Goal: Information Seeking & Learning: Learn about a topic

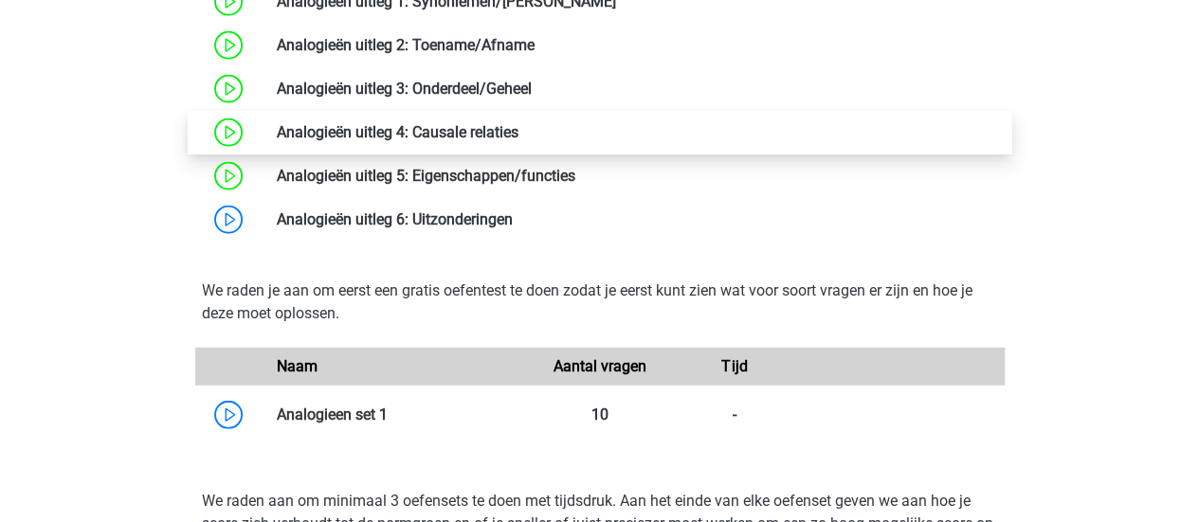
scroll to position [2274, 0]
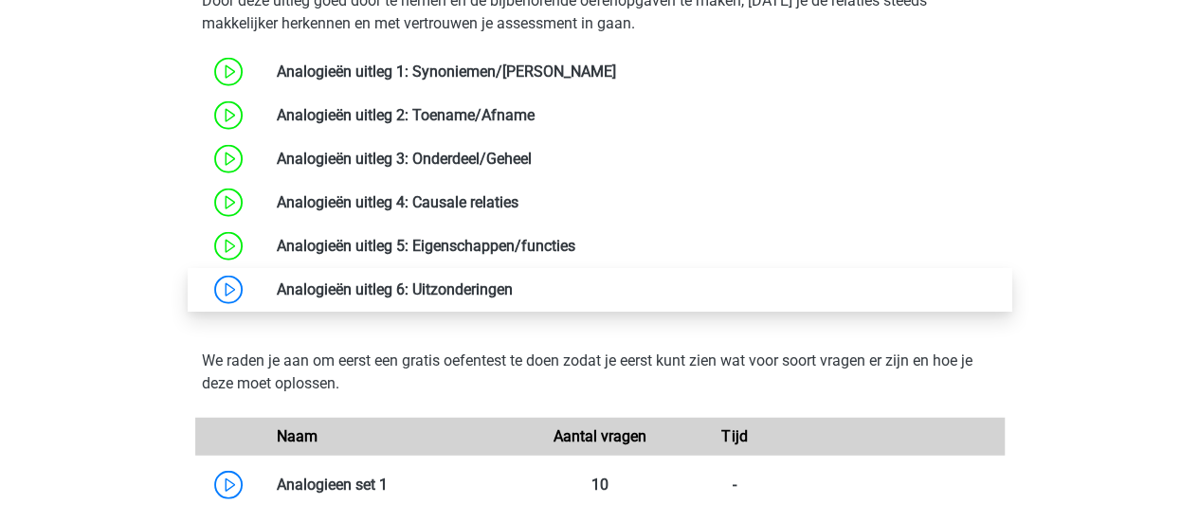
click at [513, 281] on link at bounding box center [513, 289] width 0 height 18
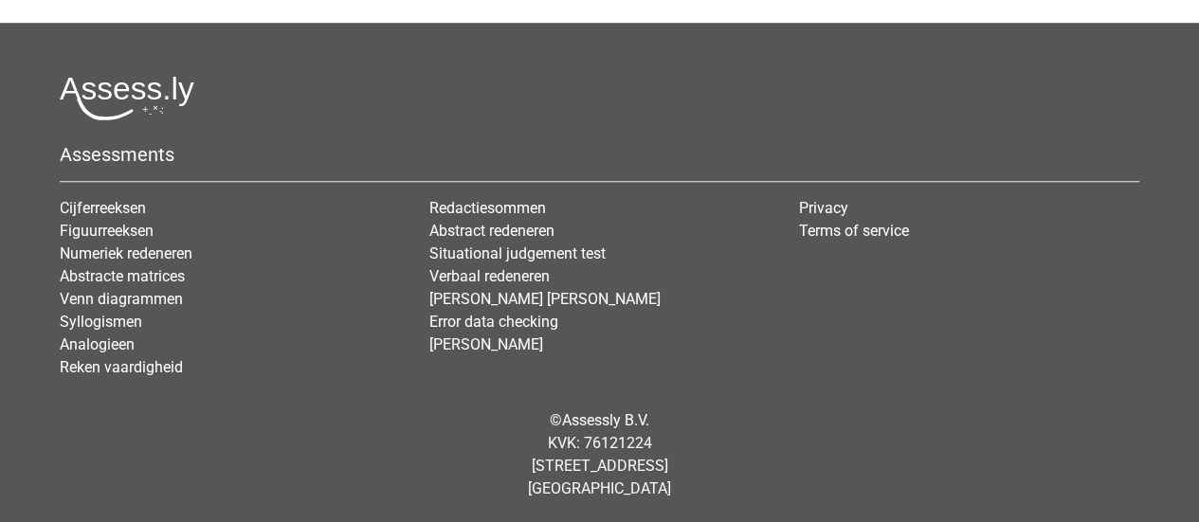
scroll to position [260, 0]
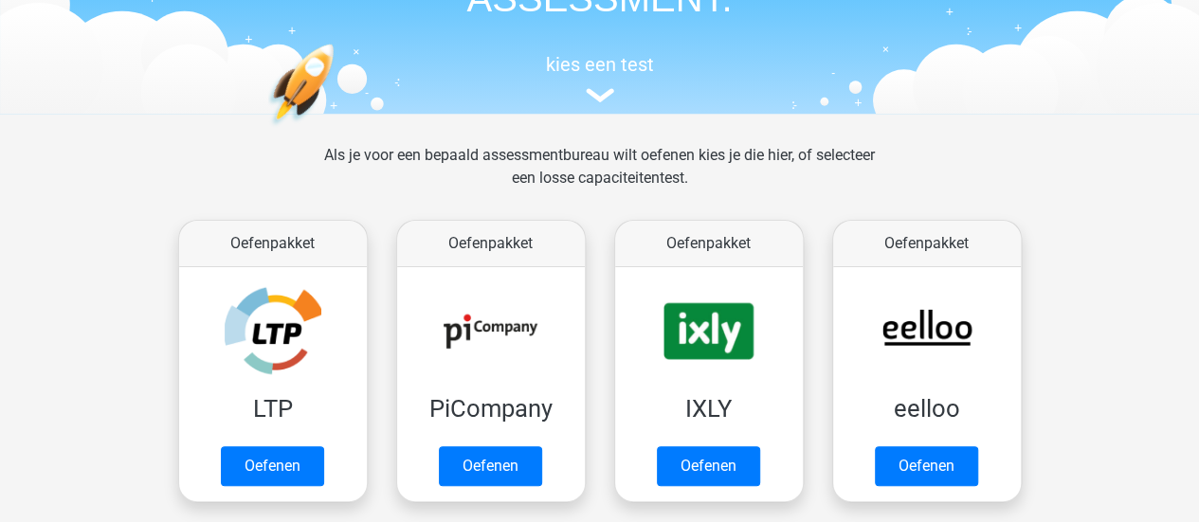
scroll to position [284, 0]
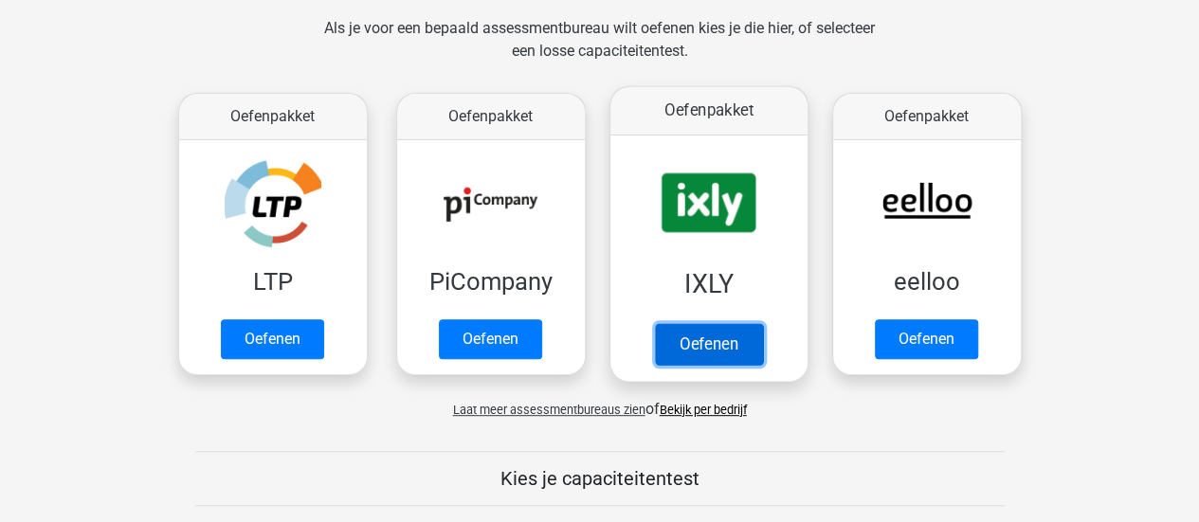
click at [701, 323] on link "Oefenen" at bounding box center [708, 344] width 108 height 42
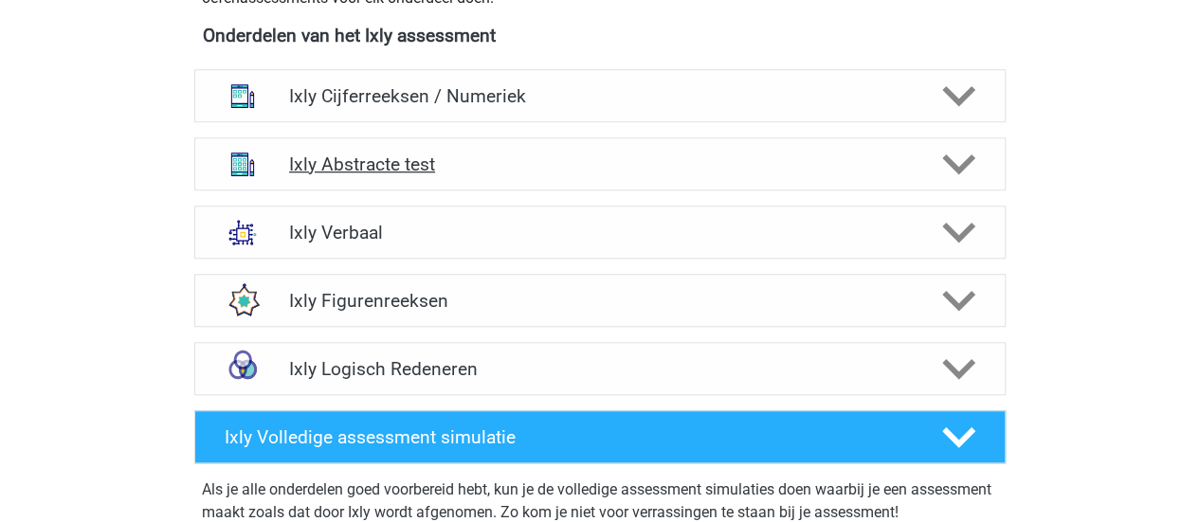
scroll to position [758, 0]
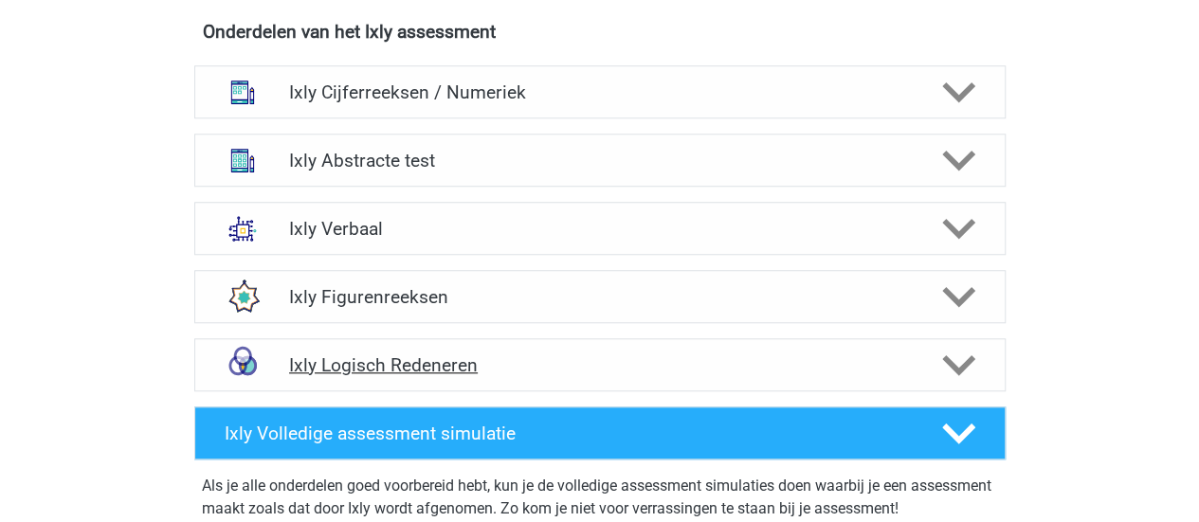
click at [430, 371] on h4 "Ixly Logisch Redeneren" at bounding box center [599, 365] width 621 height 22
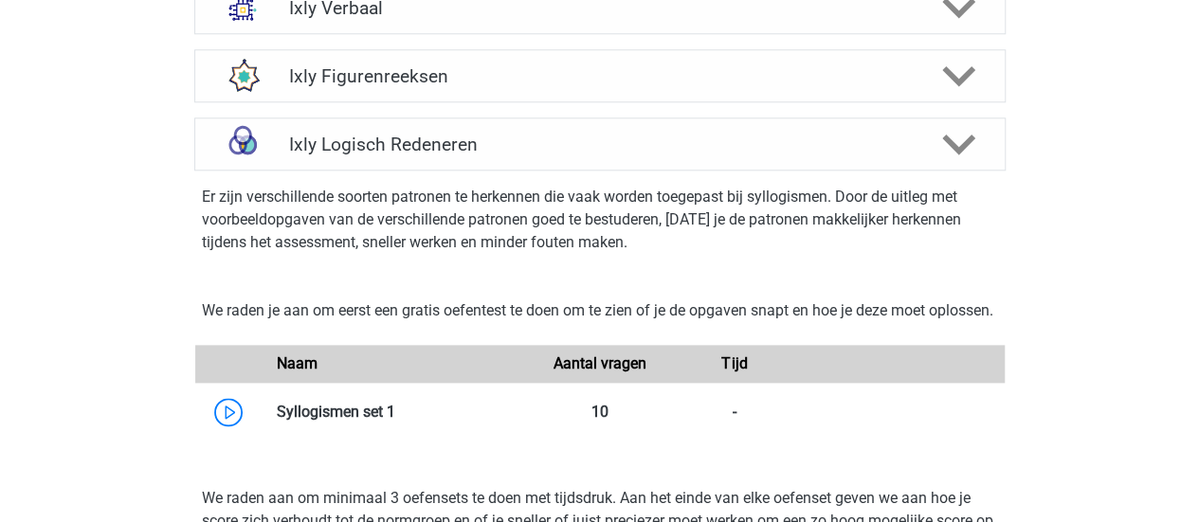
scroll to position [853, 0]
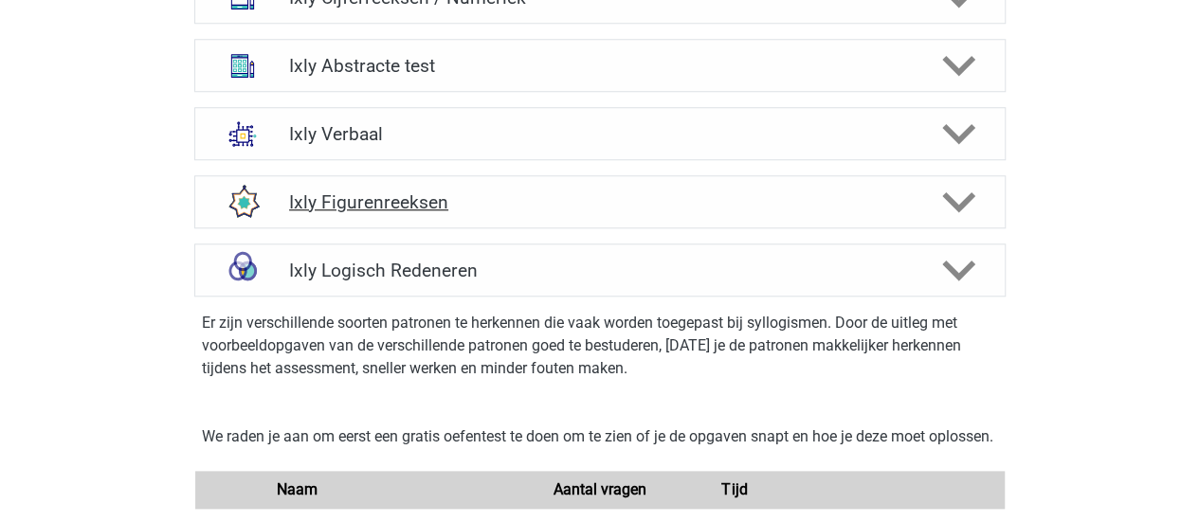
click at [402, 204] on h4 "Ixly Figurenreeksen" at bounding box center [599, 202] width 621 height 22
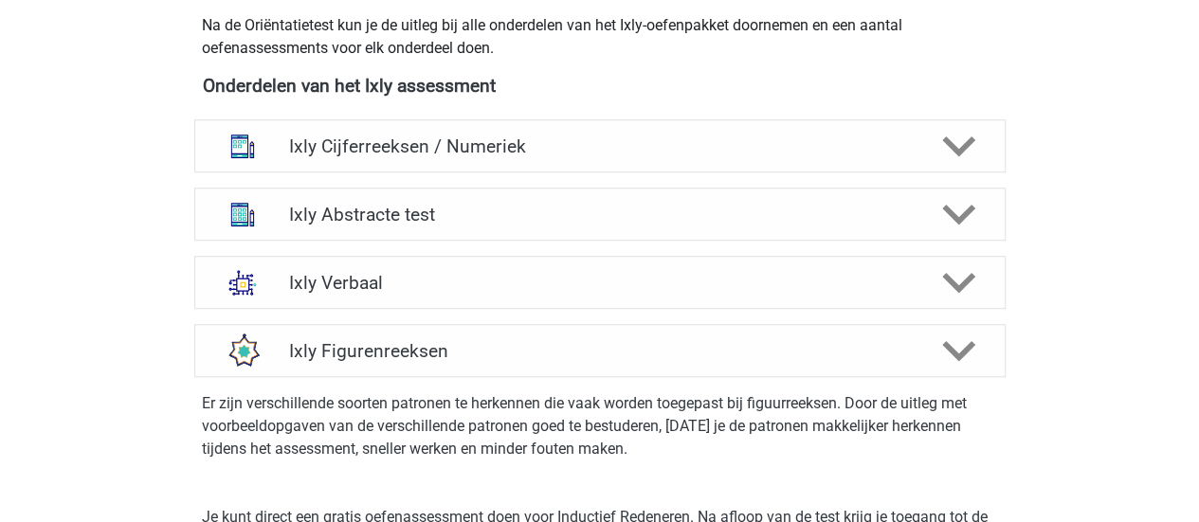
scroll to position [663, 0]
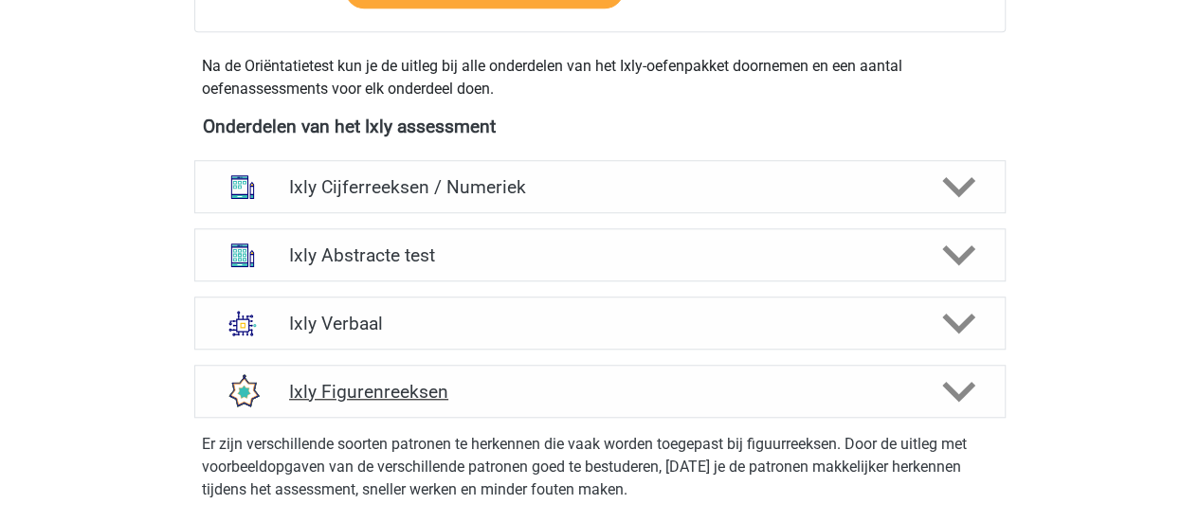
click at [409, 391] on h4 "Ixly Figurenreeksen" at bounding box center [599, 392] width 621 height 22
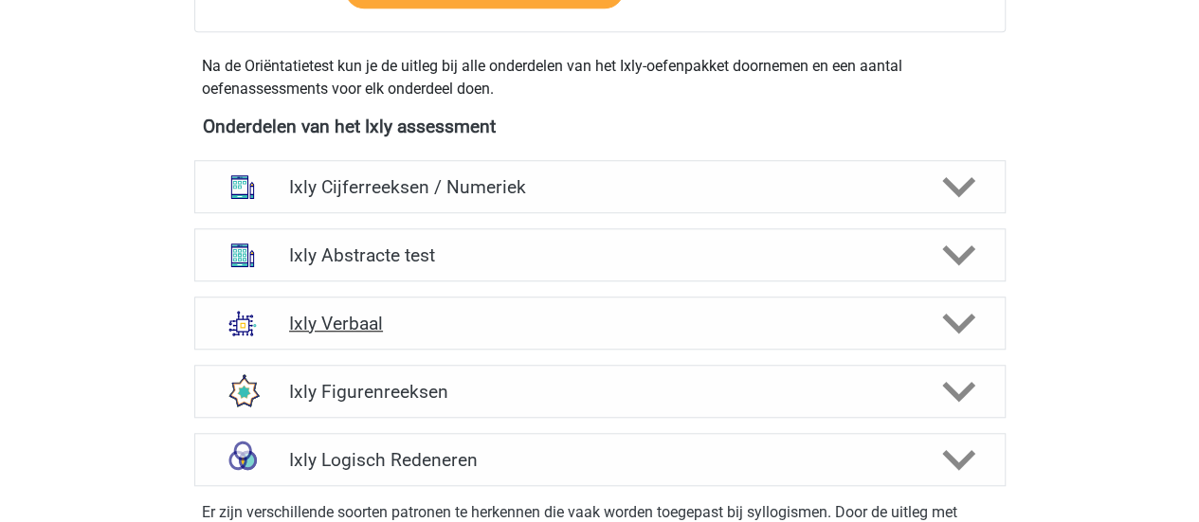
click at [400, 314] on h4 "Ixly Verbaal" at bounding box center [599, 324] width 621 height 22
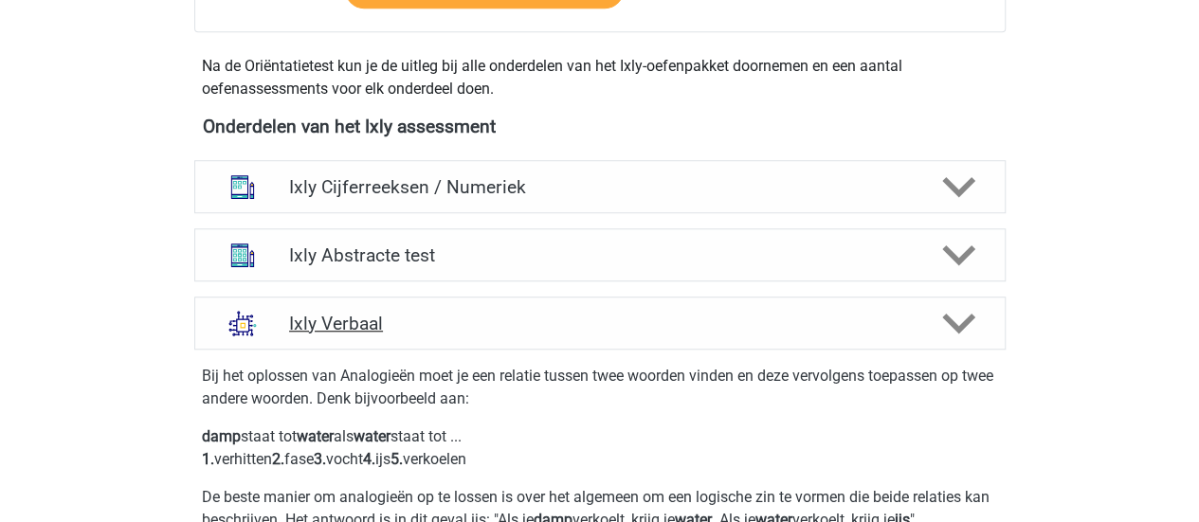
click at [408, 334] on div "Ixly Verbaal" at bounding box center [599, 323] width 811 height 53
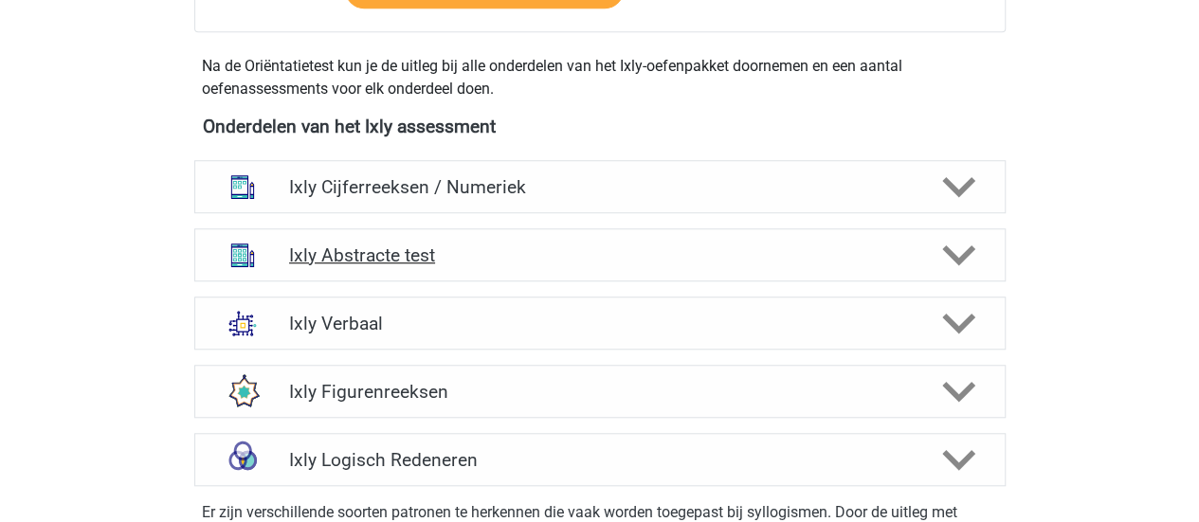
click at [427, 260] on h4 "Ixly Abstracte test" at bounding box center [599, 255] width 621 height 22
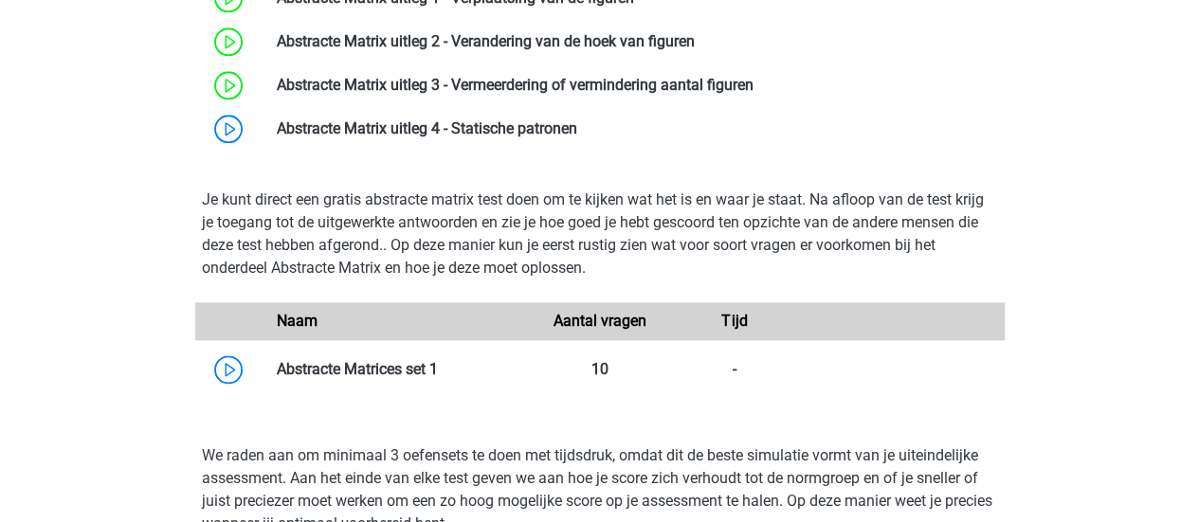
scroll to position [1042, 0]
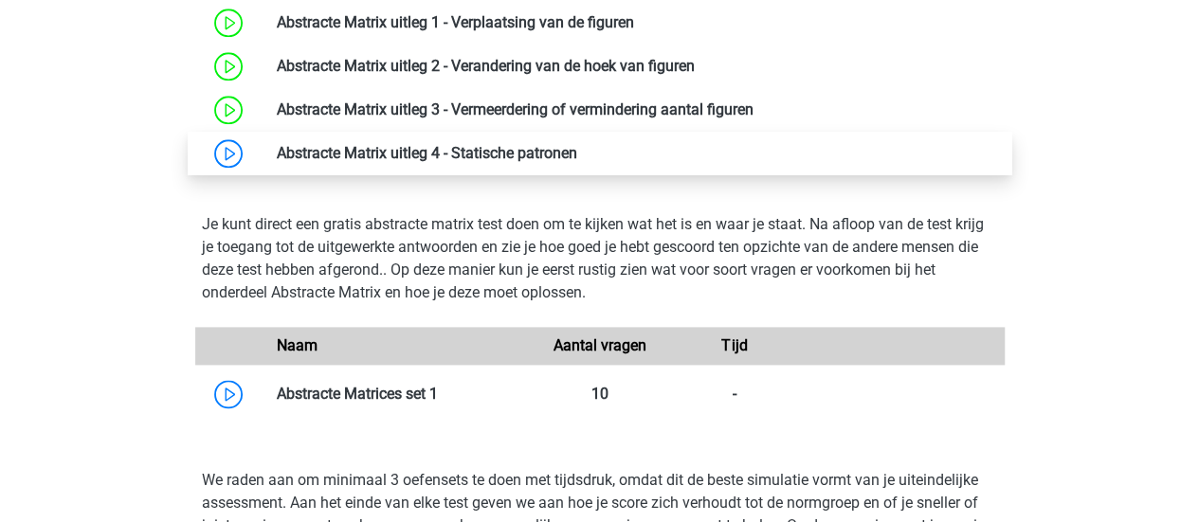
click at [577, 147] on link at bounding box center [577, 153] width 0 height 18
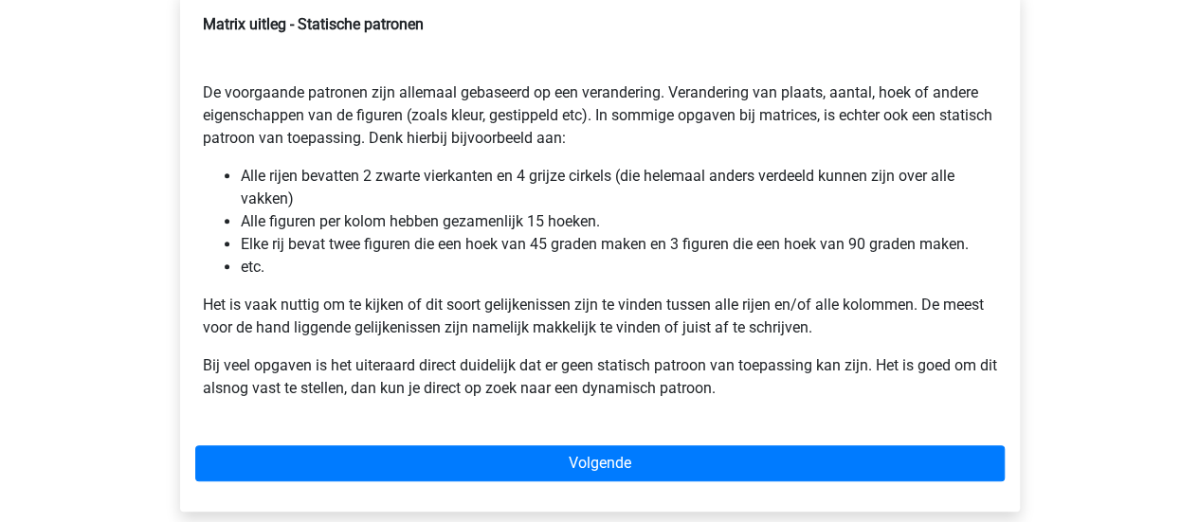
scroll to position [379, 0]
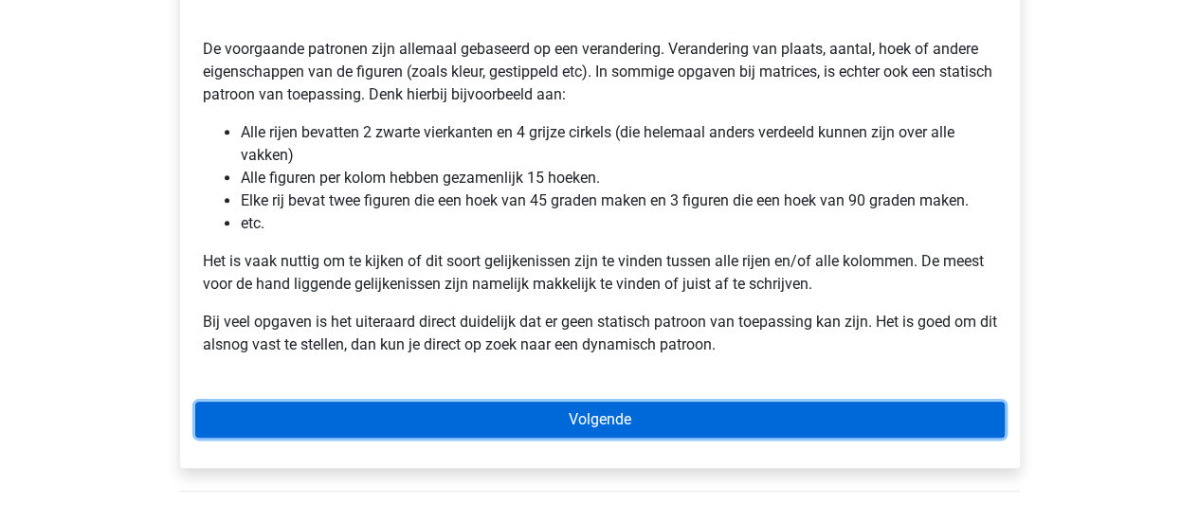
click at [641, 412] on link "Volgende" at bounding box center [599, 420] width 809 height 36
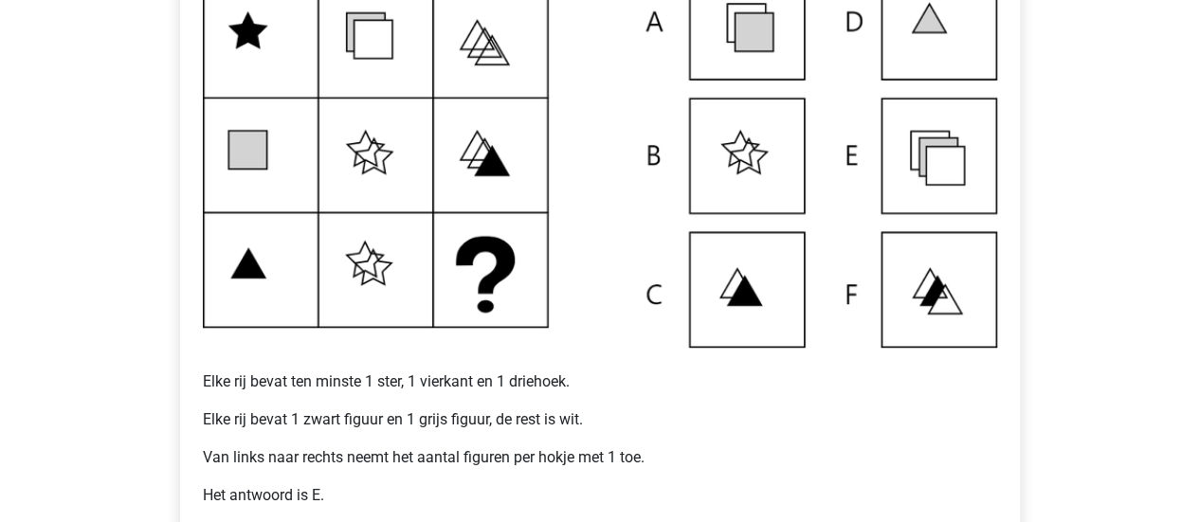
scroll to position [569, 0]
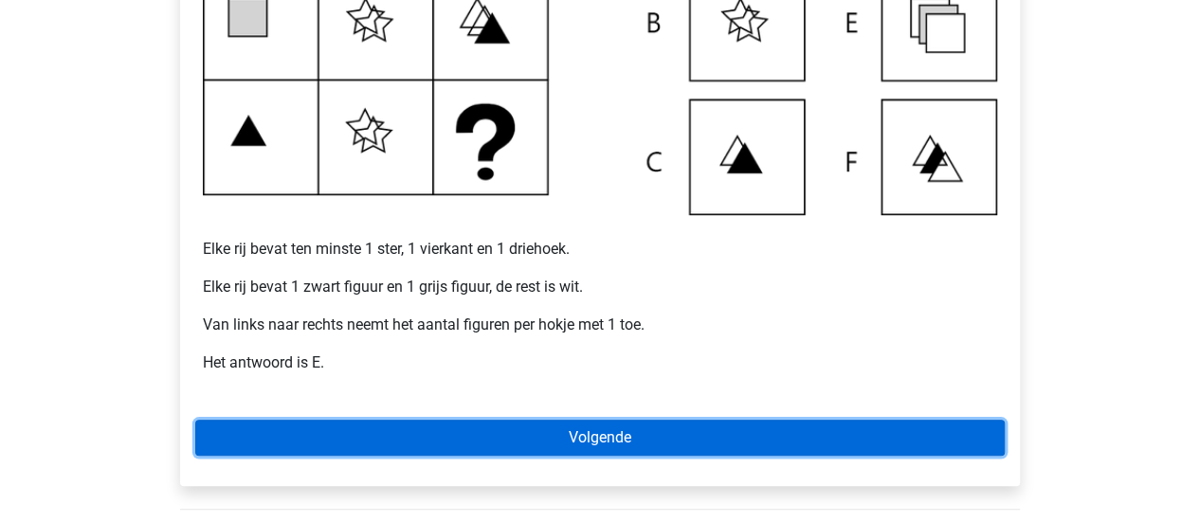
click at [872, 441] on link "Volgende" at bounding box center [599, 438] width 809 height 36
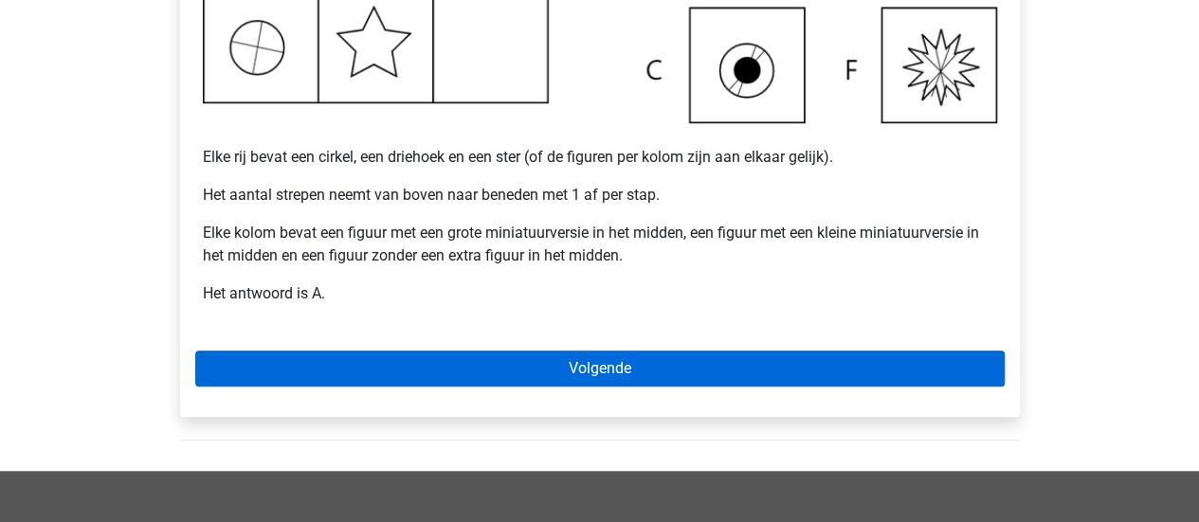
scroll to position [663, 0]
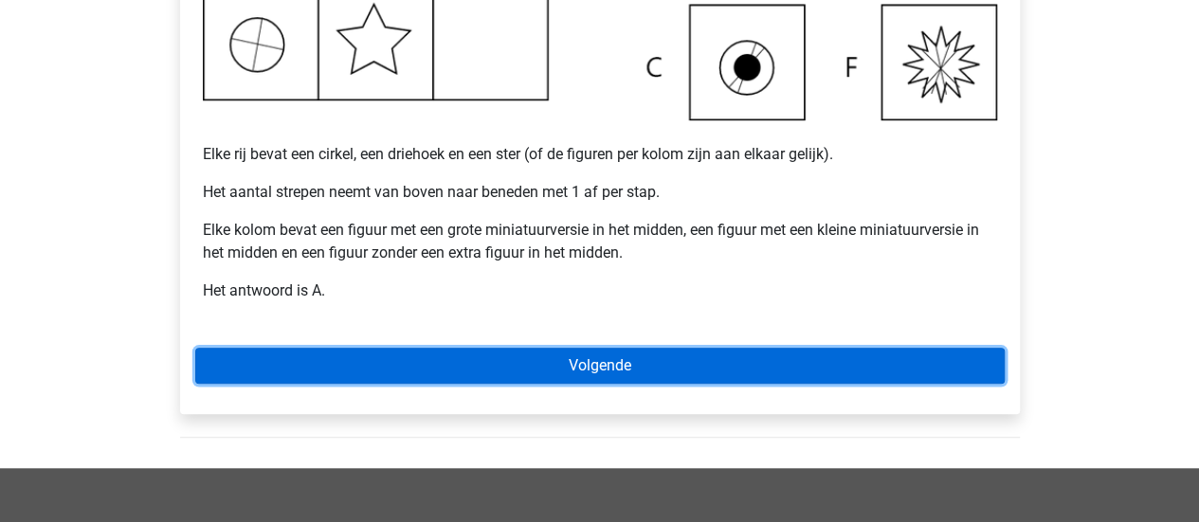
click at [588, 359] on link "Volgende" at bounding box center [599, 366] width 809 height 36
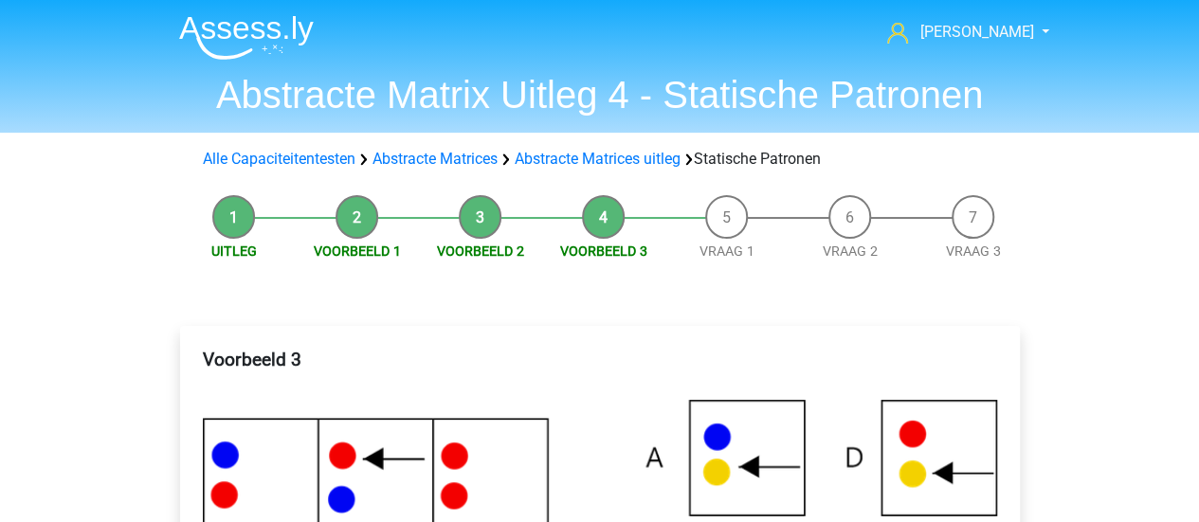
drag, startPoint x: 0, startPoint y: 0, endPoint x: 588, endPoint y: 352, distance: 684.7
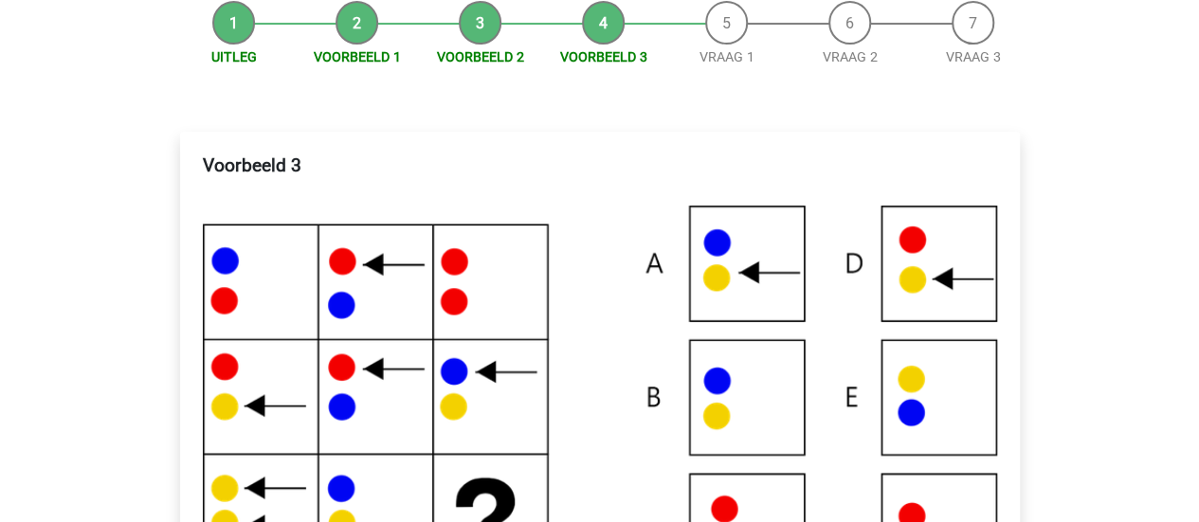
scroll to position [289, 0]
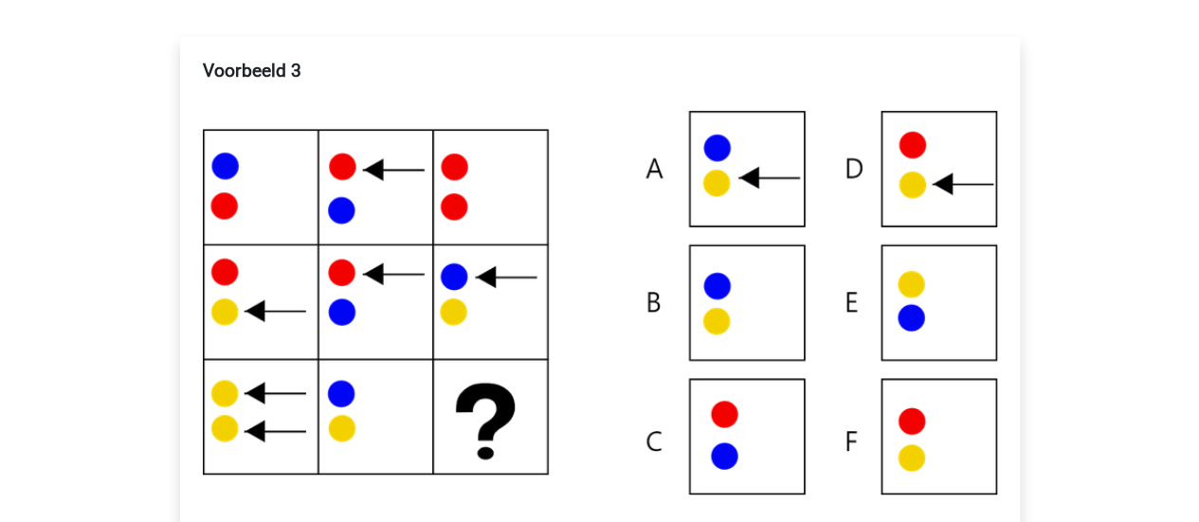
click at [193, 320] on div "Voorbeeld 3 In elke rij wijst de pijl alle stippen met 1 kleur aan. In de recht…" at bounding box center [600, 374] width 840 height 675
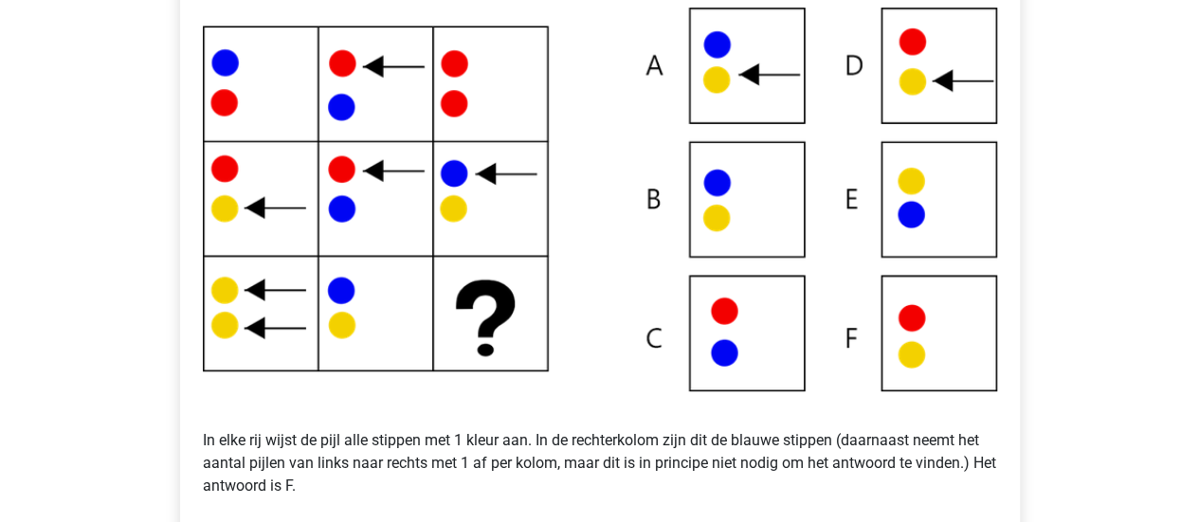
scroll to position [474, 0]
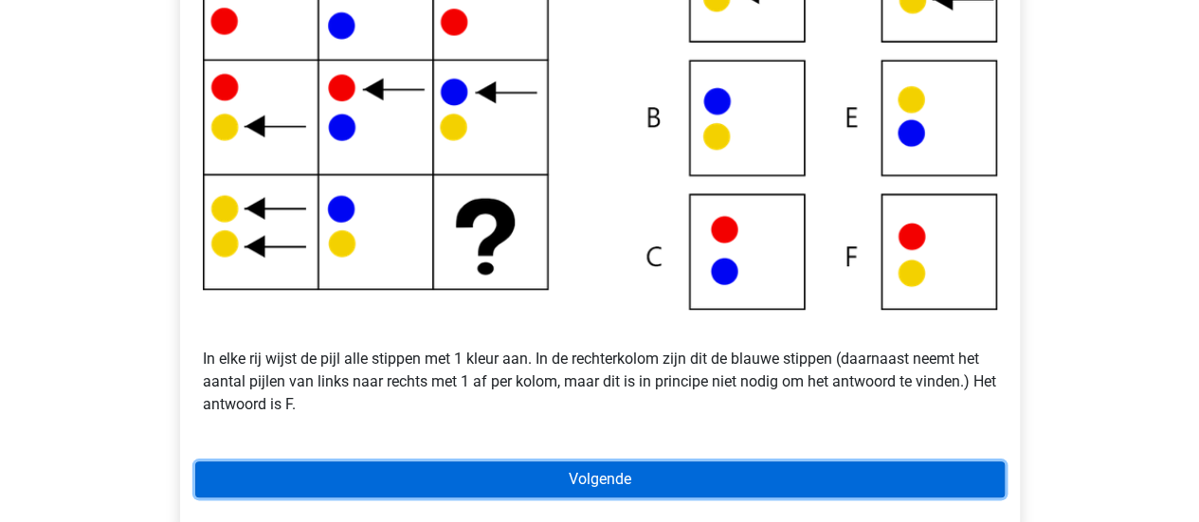
click at [652, 488] on link "Volgende" at bounding box center [599, 479] width 809 height 36
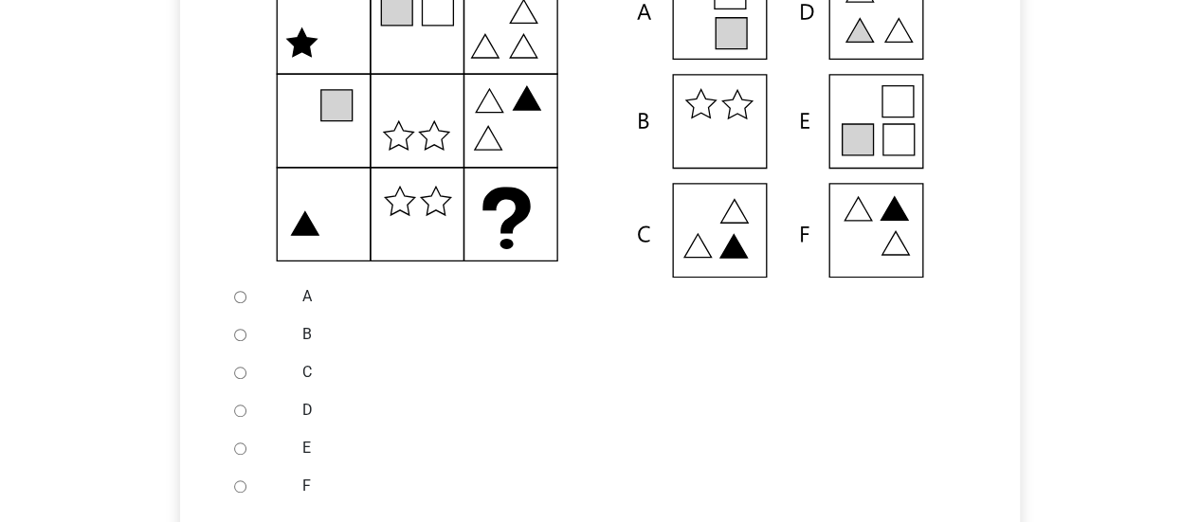
scroll to position [474, 0]
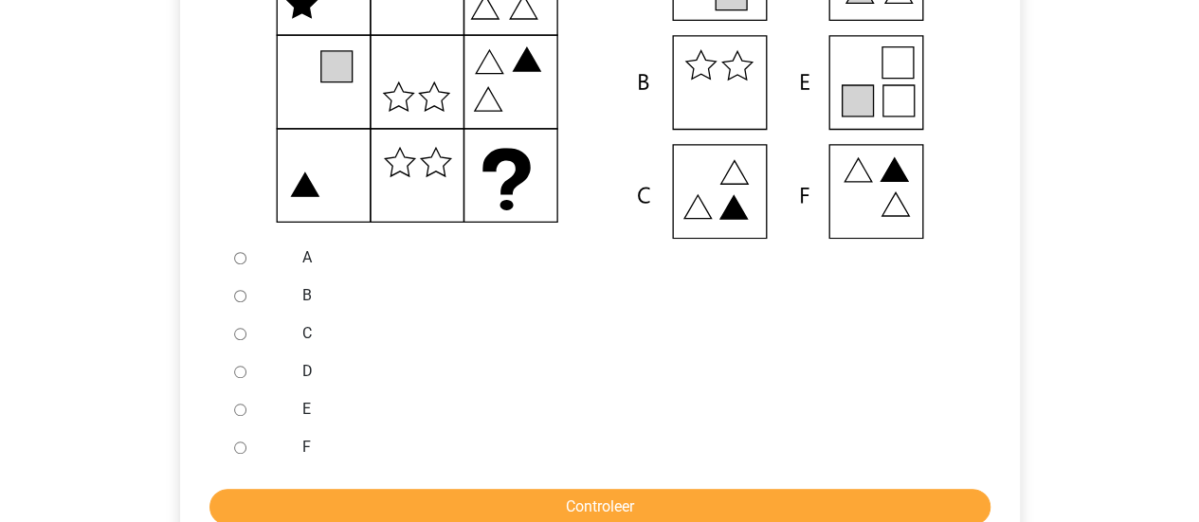
click at [238, 412] on input "E" at bounding box center [240, 410] width 12 height 12
radio input "true"
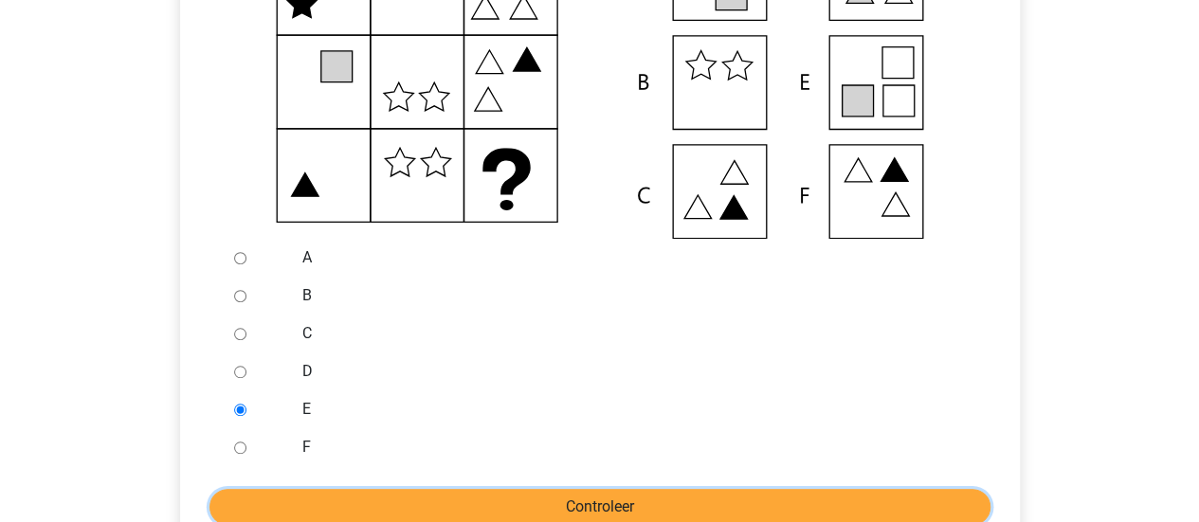
click at [338, 497] on input "Controleer" at bounding box center [599, 507] width 781 height 36
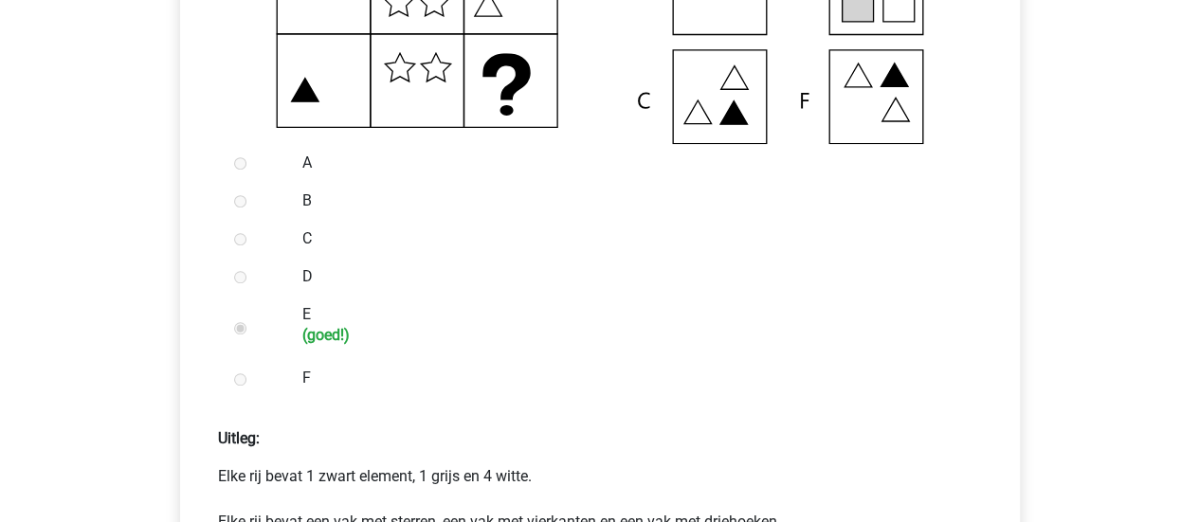
scroll to position [853, 0]
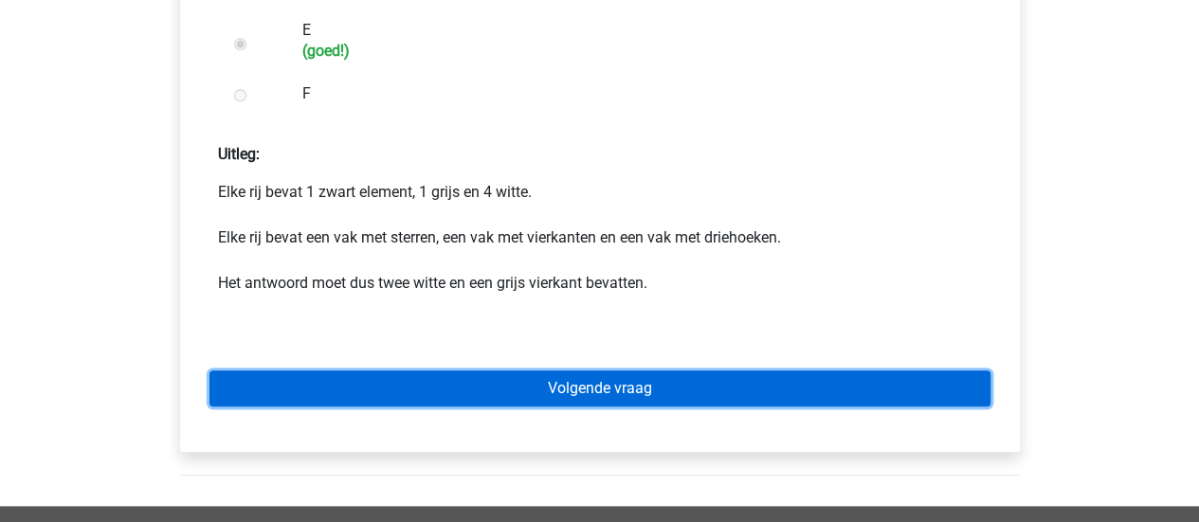
click at [856, 380] on link "Volgende vraag" at bounding box center [599, 389] width 781 height 36
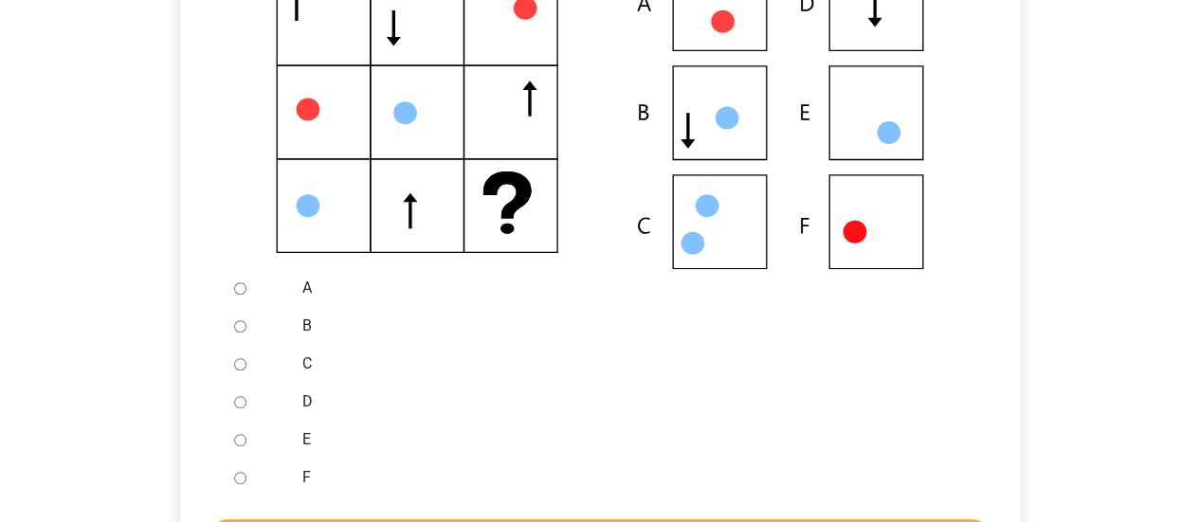
scroll to position [474, 0]
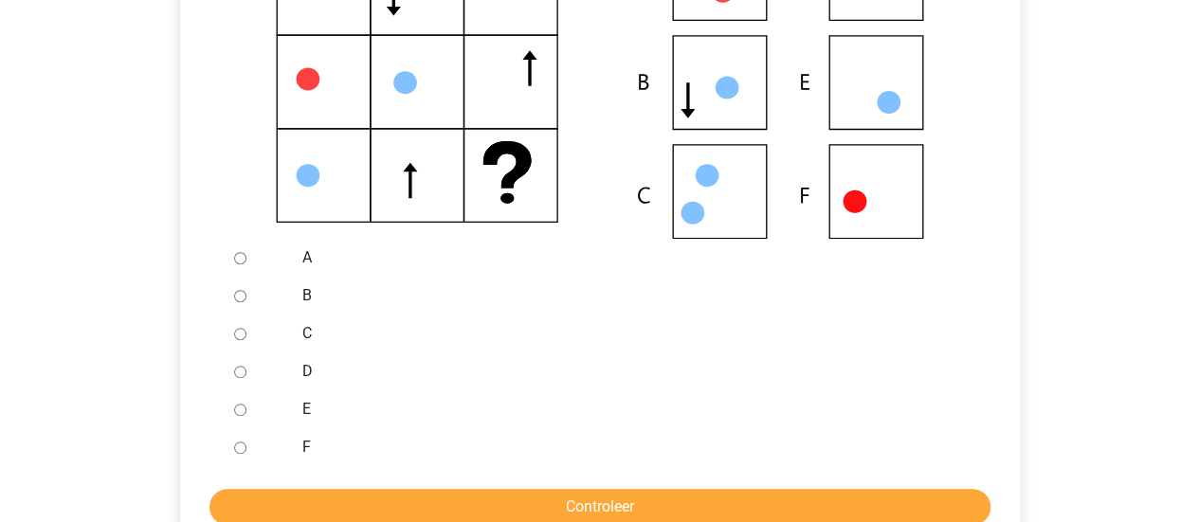
click at [279, 420] on div at bounding box center [257, 409] width 63 height 38
click at [238, 412] on input "E" at bounding box center [240, 410] width 12 height 12
radio input "true"
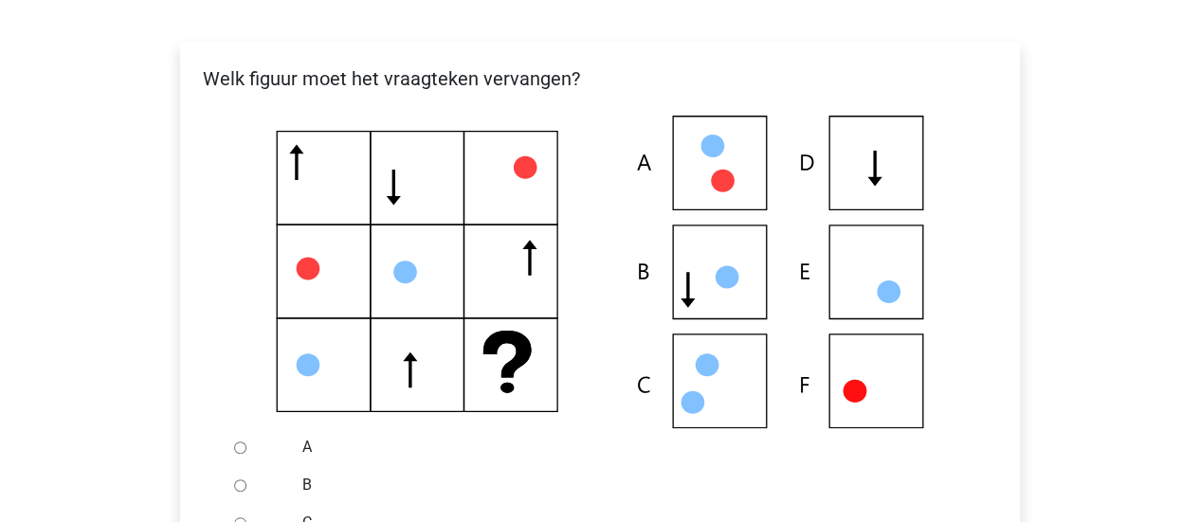
scroll to position [379, 0]
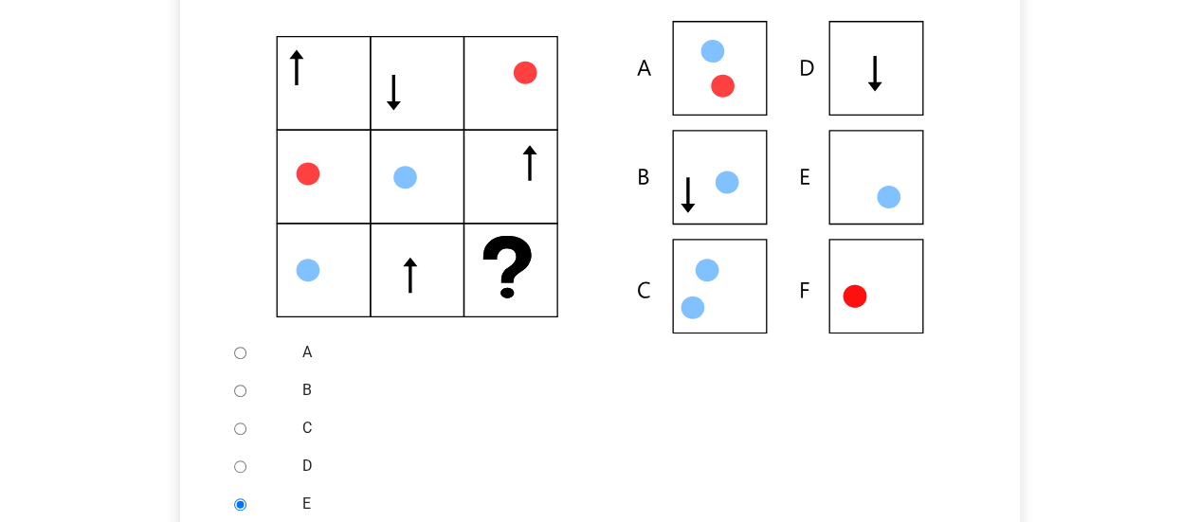
click at [241, 467] on input "D" at bounding box center [240, 467] width 12 height 12
radio input "true"
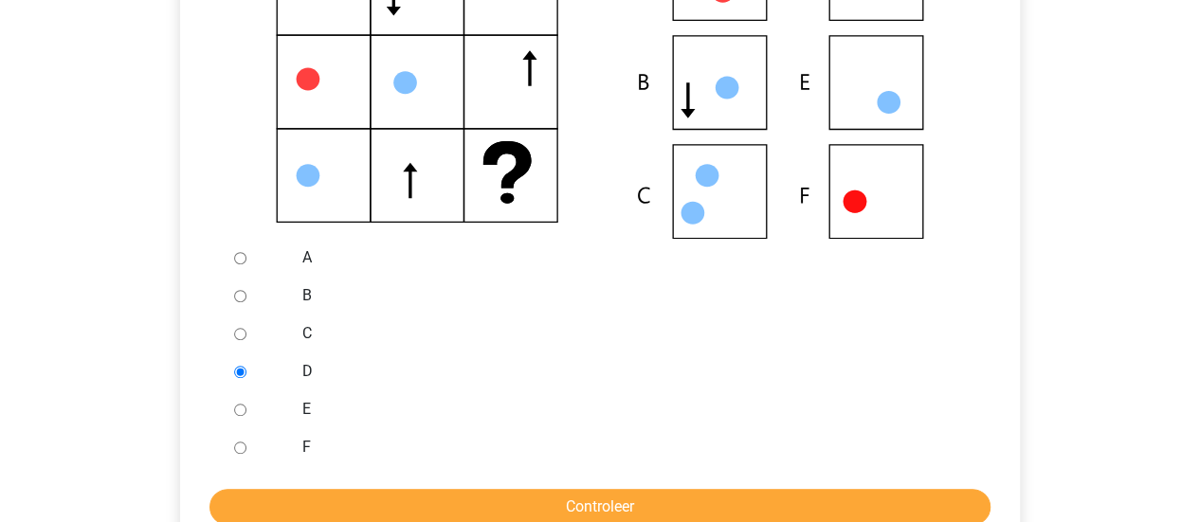
scroll to position [569, 0]
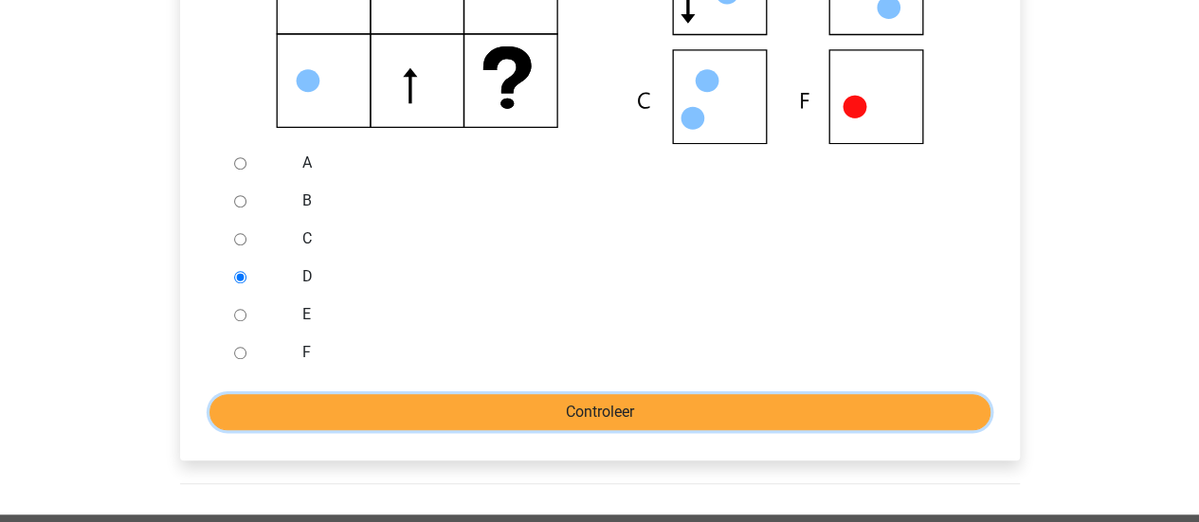
click at [616, 405] on input "Controleer" at bounding box center [599, 412] width 781 height 36
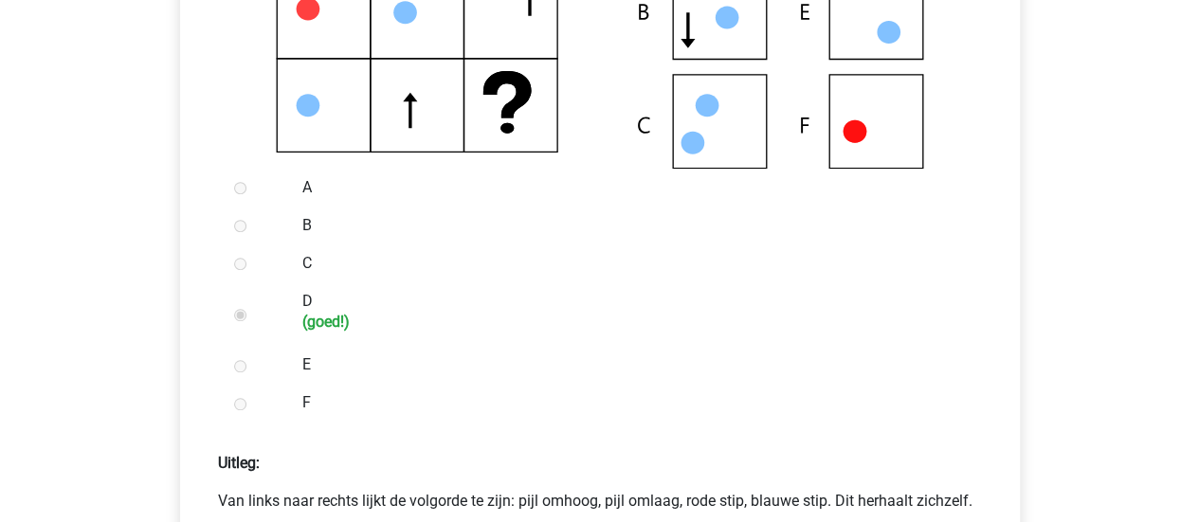
scroll to position [663, 0]
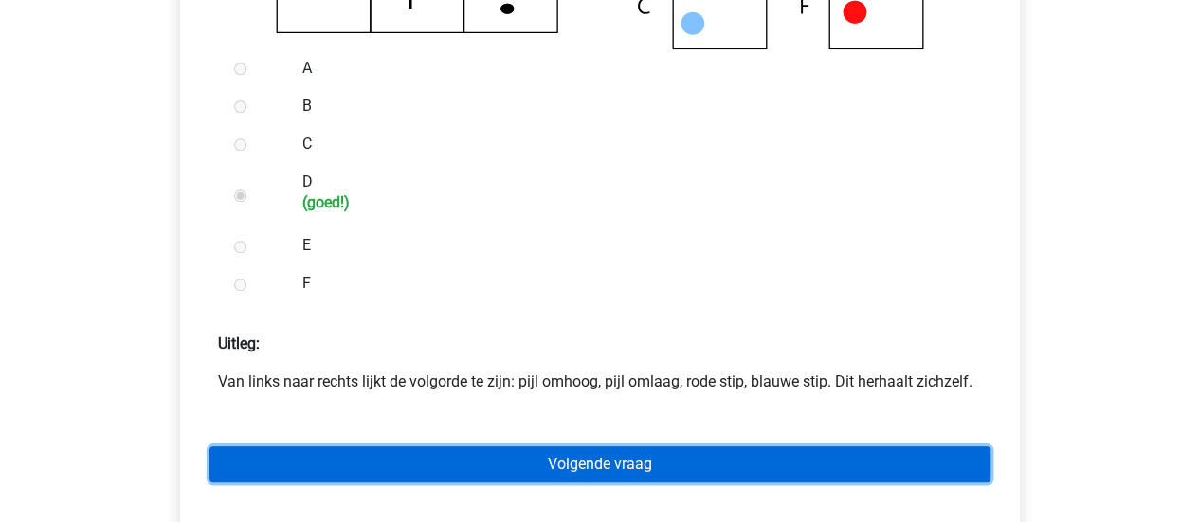
click at [606, 465] on link "Volgende vraag" at bounding box center [599, 464] width 781 height 36
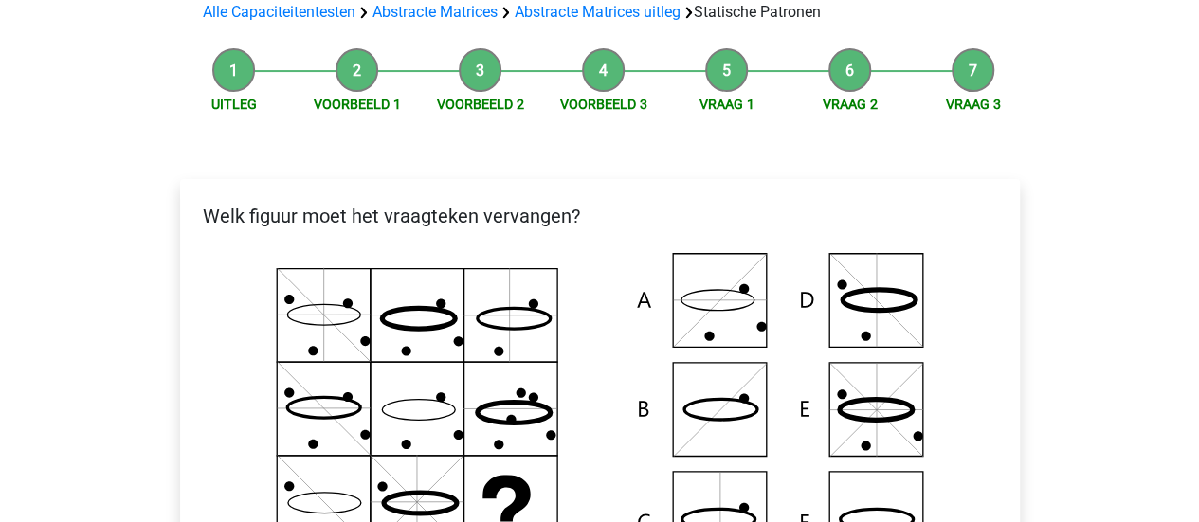
scroll to position [190, 0]
